Goal: Information Seeking & Learning: Learn about a topic

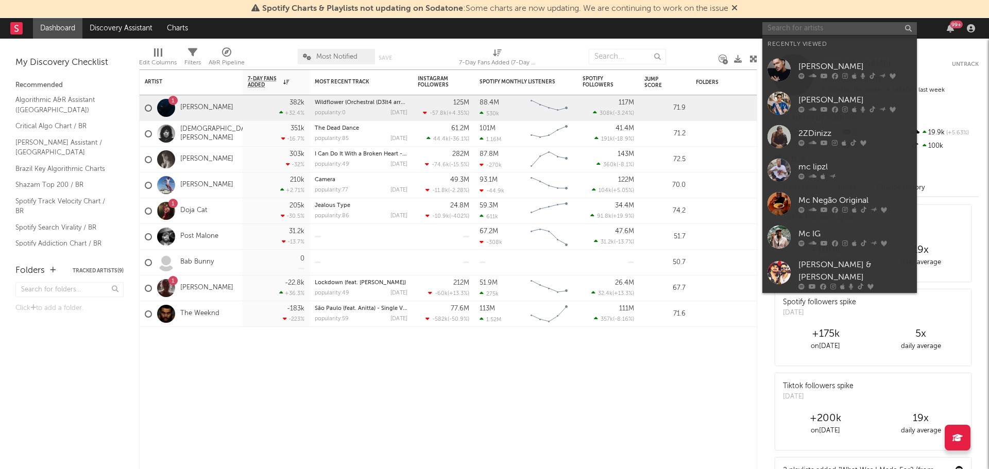
click at [817, 31] on input "text" at bounding box center [840, 28] width 155 height 13
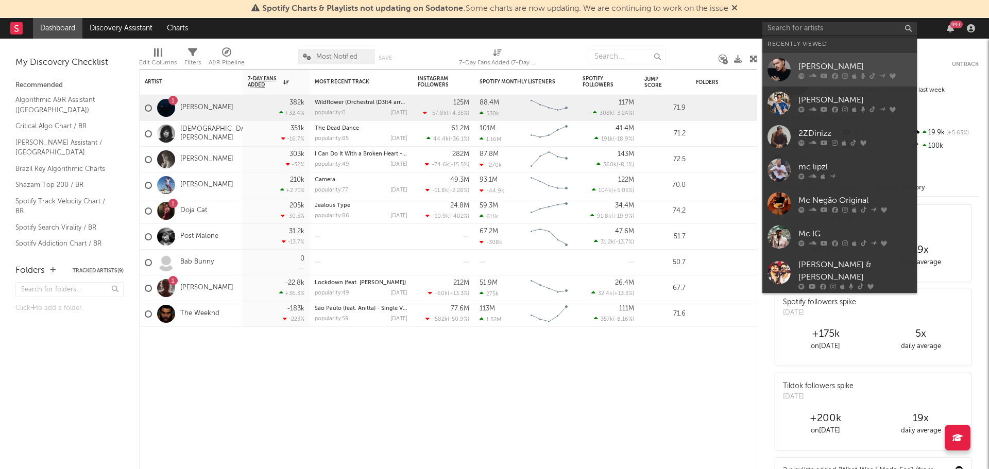
click at [868, 79] on div at bounding box center [855, 76] width 113 height 6
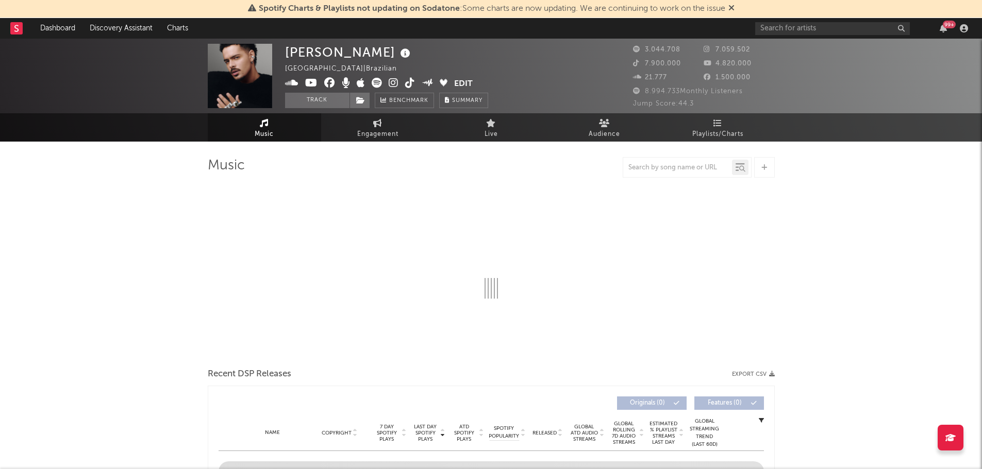
select select "6m"
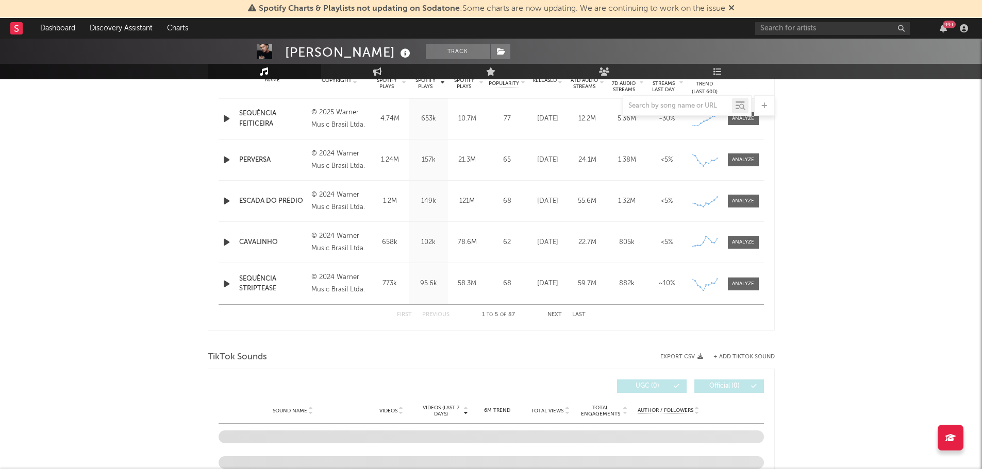
scroll to position [435, 0]
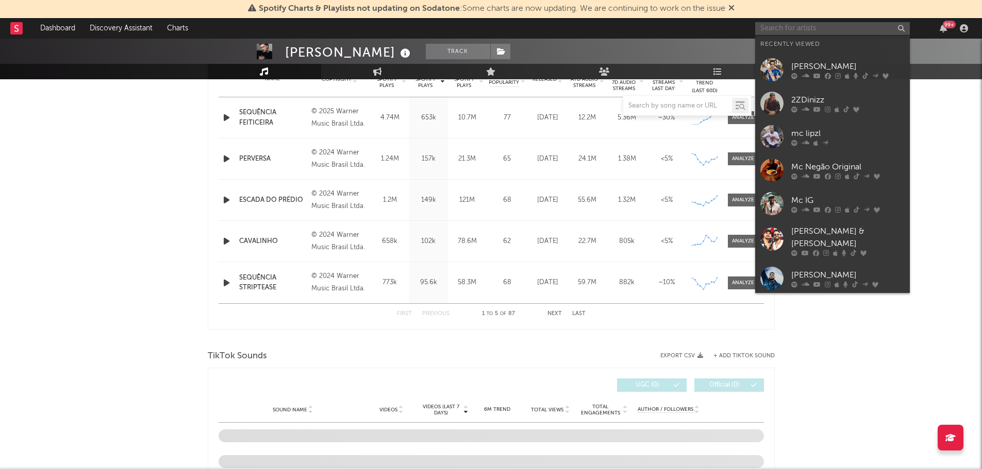
click at [788, 29] on input "text" at bounding box center [832, 28] width 155 height 13
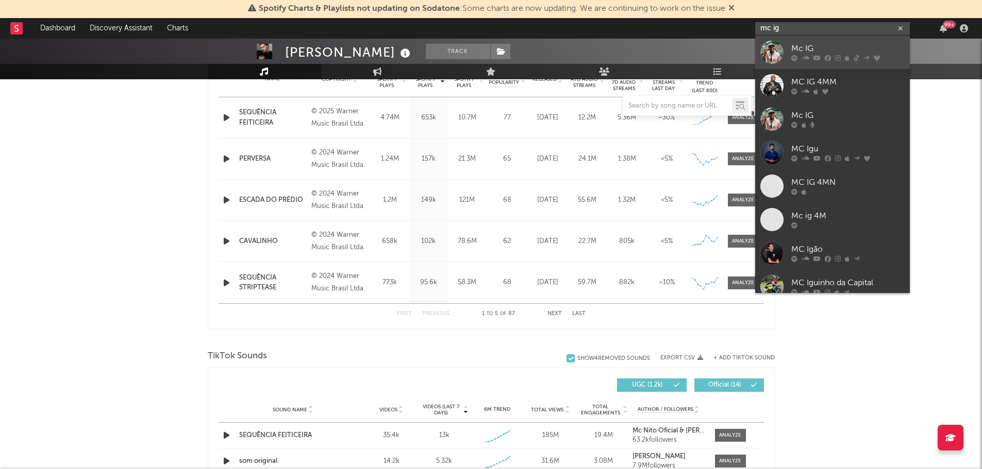
type input "mc ig"
click at [798, 55] on div at bounding box center [847, 58] width 113 height 6
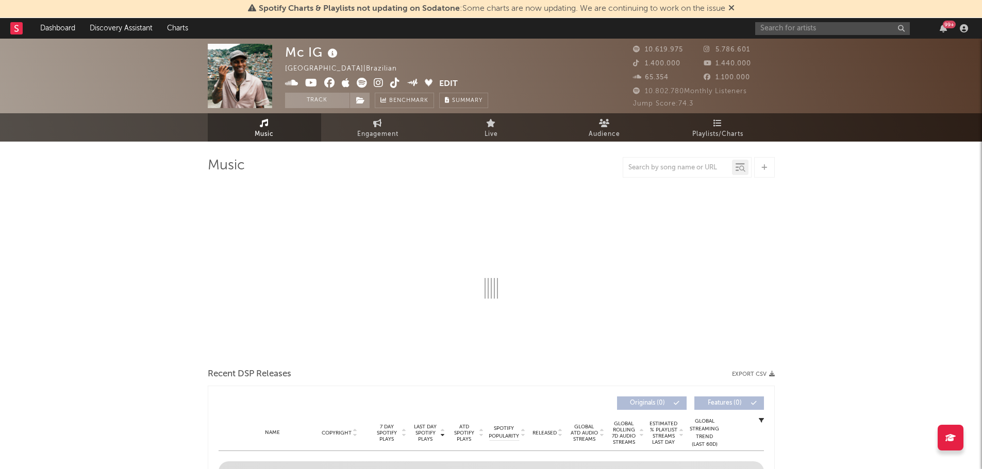
select select "6m"
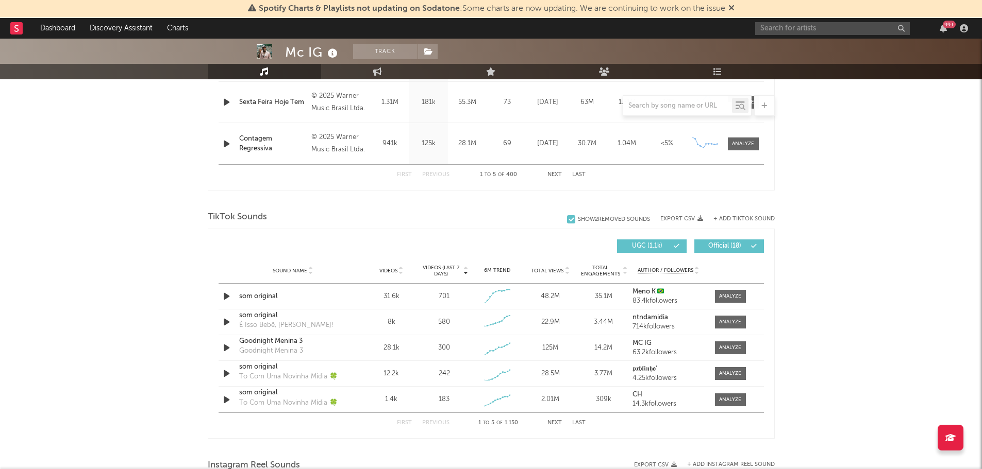
scroll to position [575, 0]
click at [661, 108] on input "text" at bounding box center [677, 106] width 109 height 8
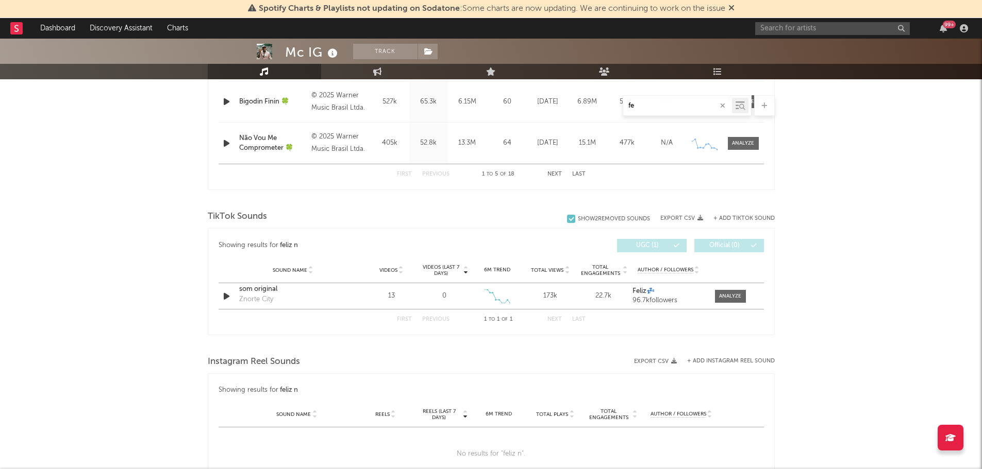
type input "f"
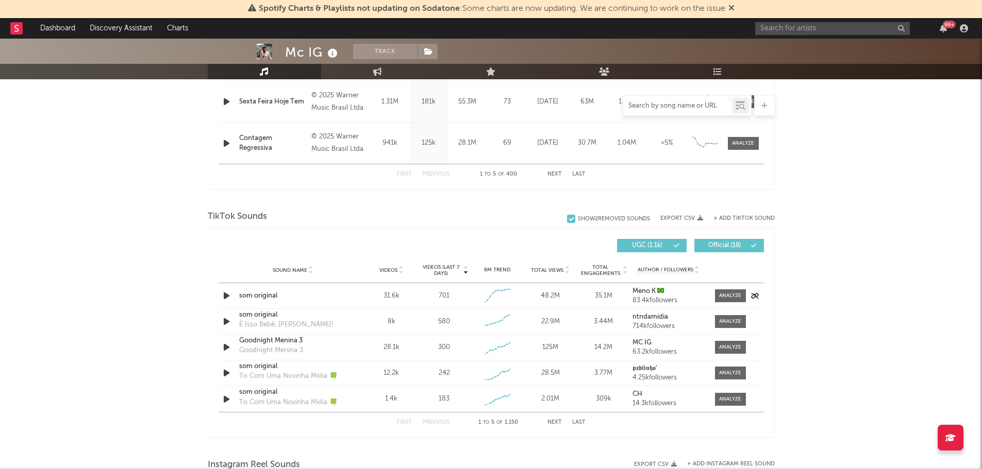
click at [226, 297] on icon "button" at bounding box center [226, 296] width 11 height 13
click at [228, 296] on icon "button" at bounding box center [226, 296] width 10 height 13
click at [554, 422] on button "Next" at bounding box center [554, 423] width 14 height 6
click at [405, 423] on button "First" at bounding box center [404, 423] width 15 height 6
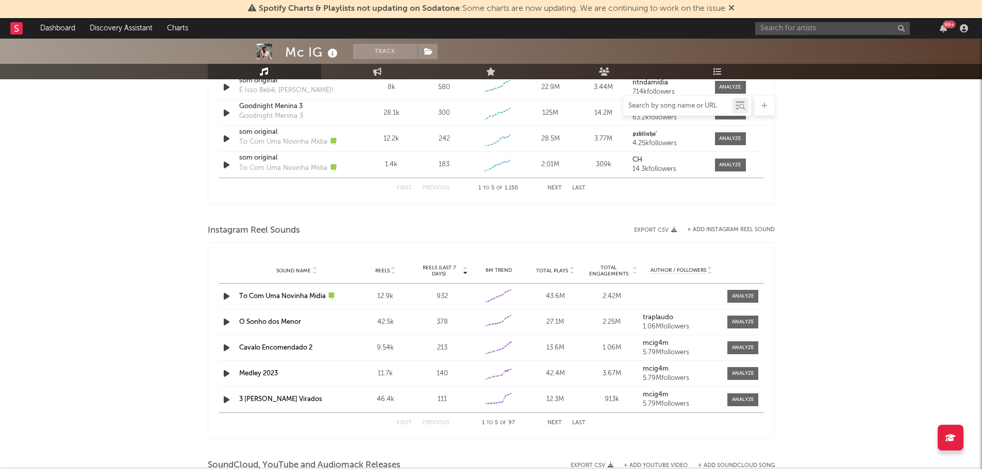
scroll to position [810, 0]
